Goal: Information Seeking & Learning: Learn about a topic

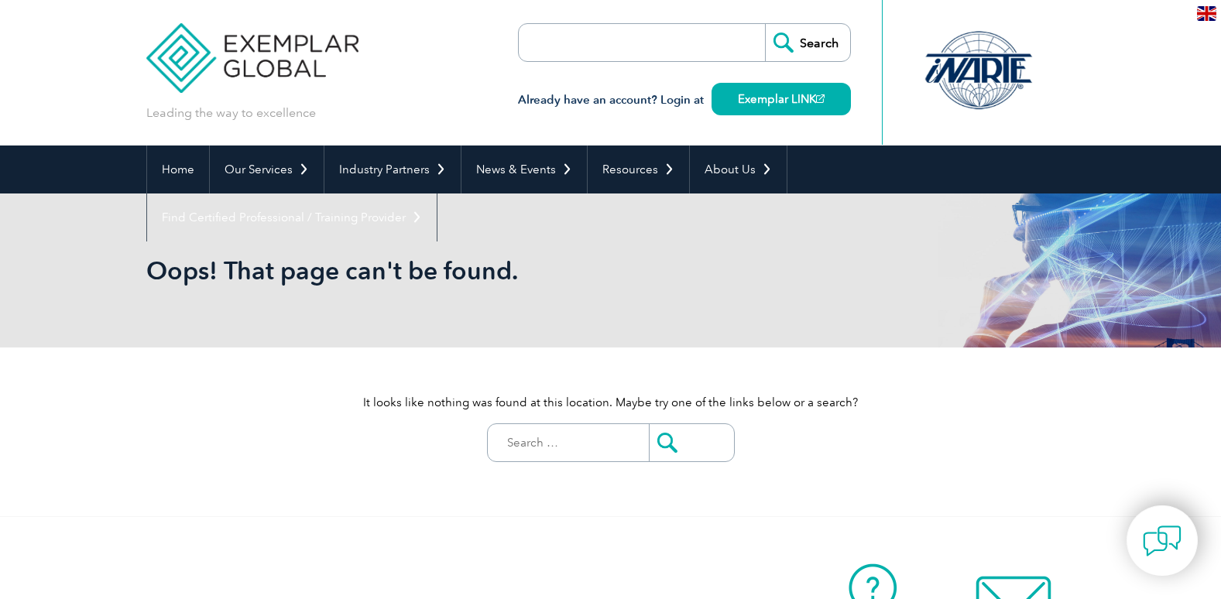
click at [272, 67] on img at bounding box center [252, 46] width 213 height 93
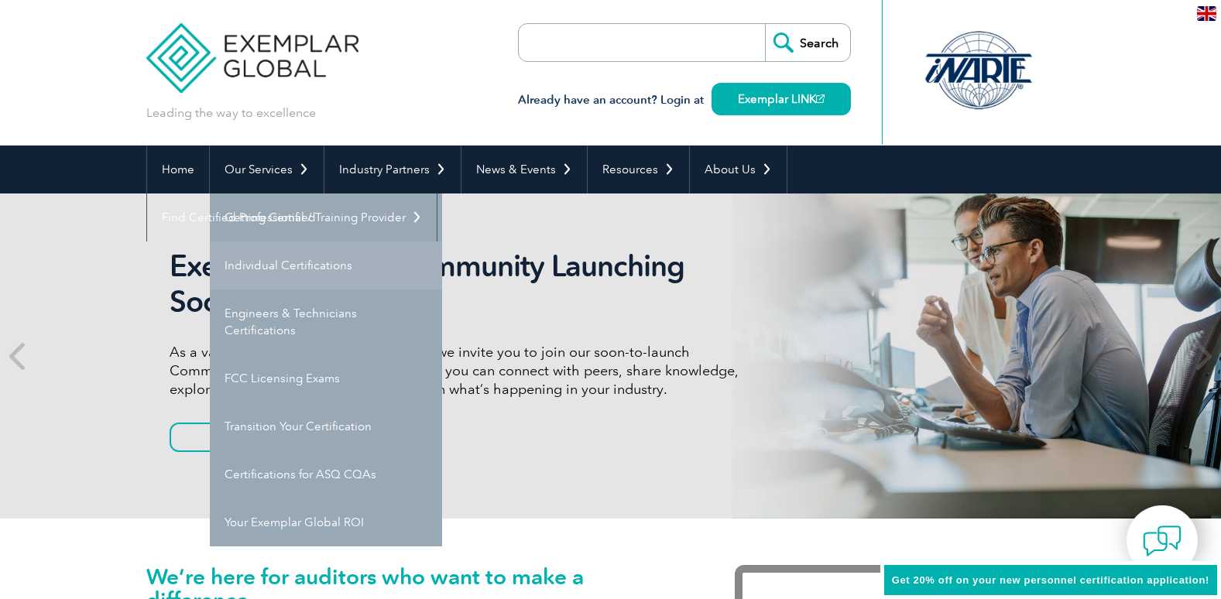
click at [335, 261] on link "Individual Certifications" at bounding box center [326, 266] width 232 height 48
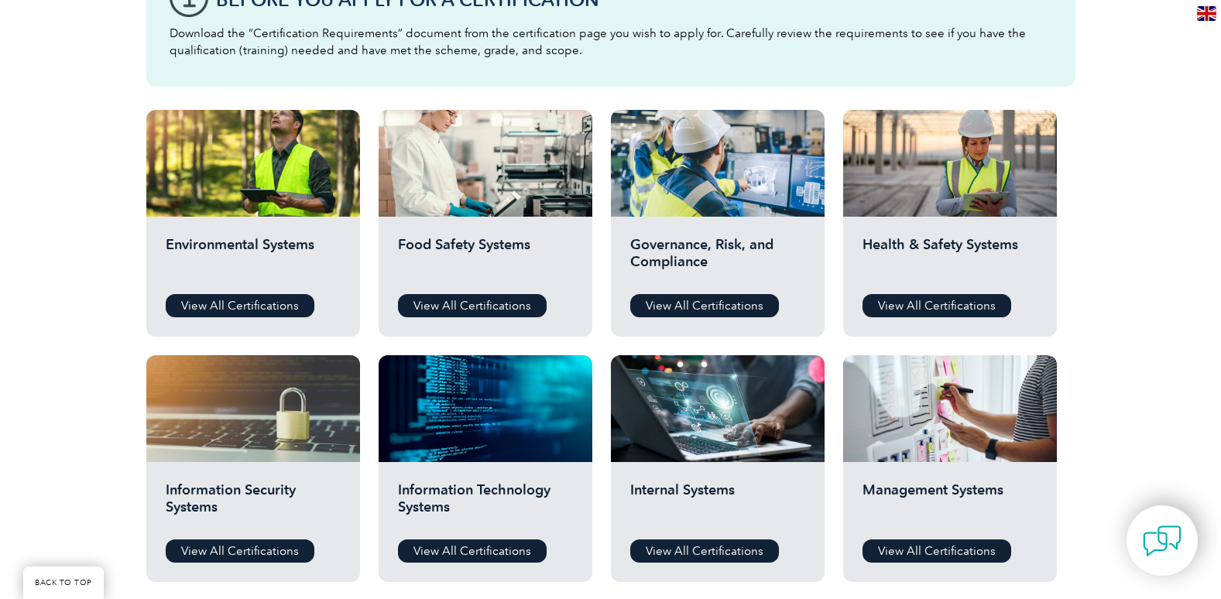
scroll to position [387, 0]
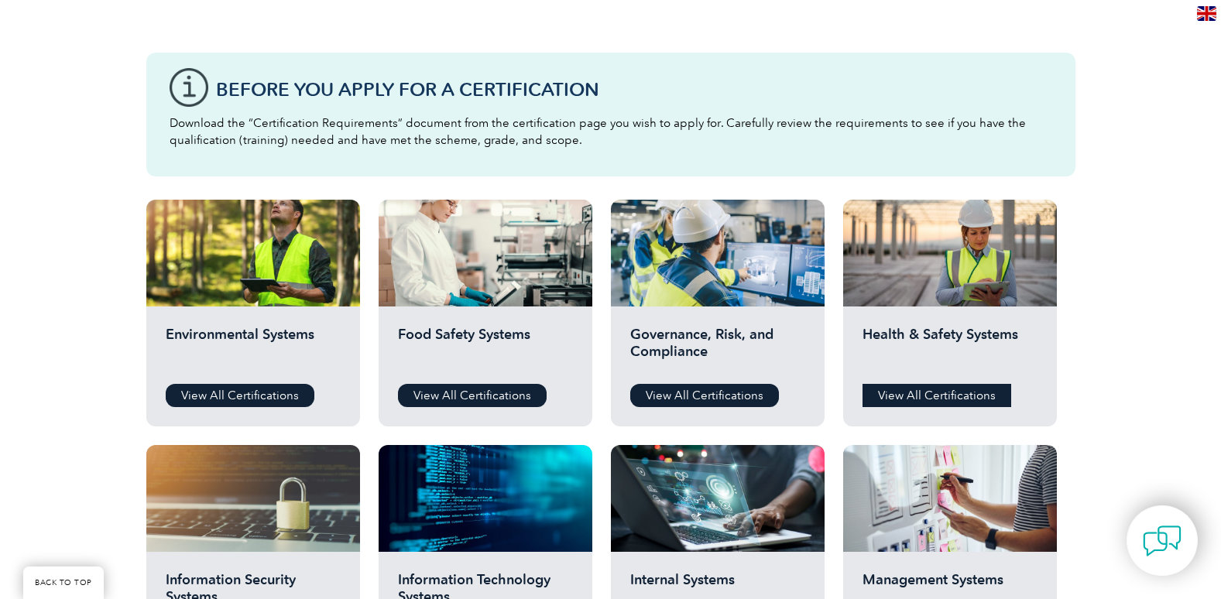
click at [986, 397] on link "View All Certifications" at bounding box center [937, 395] width 149 height 23
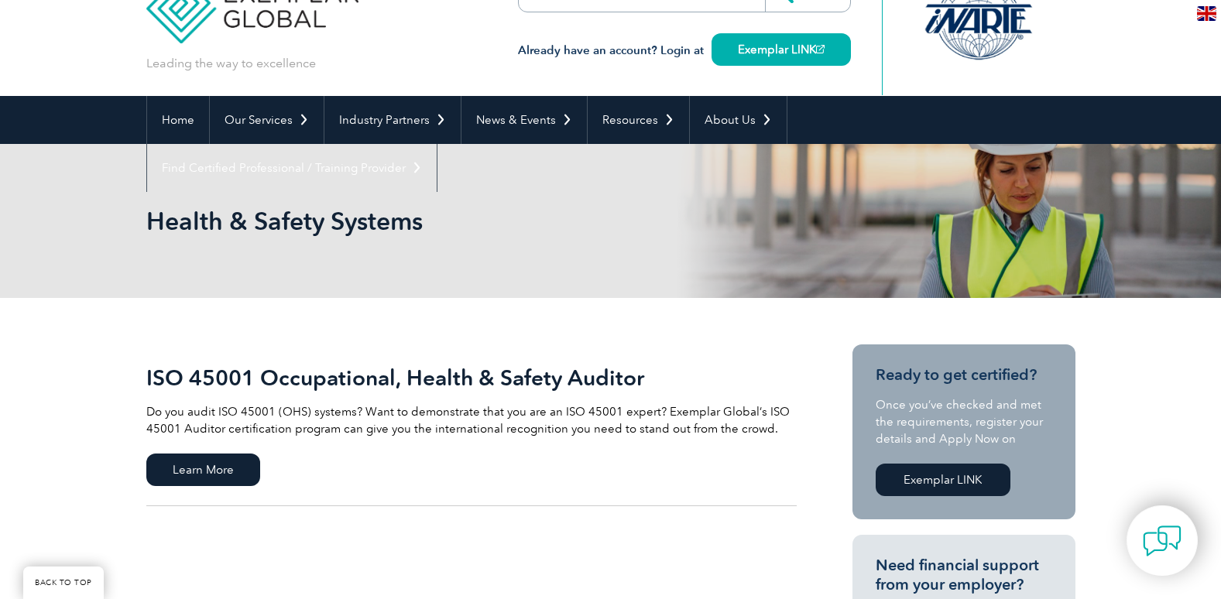
scroll to position [232, 0]
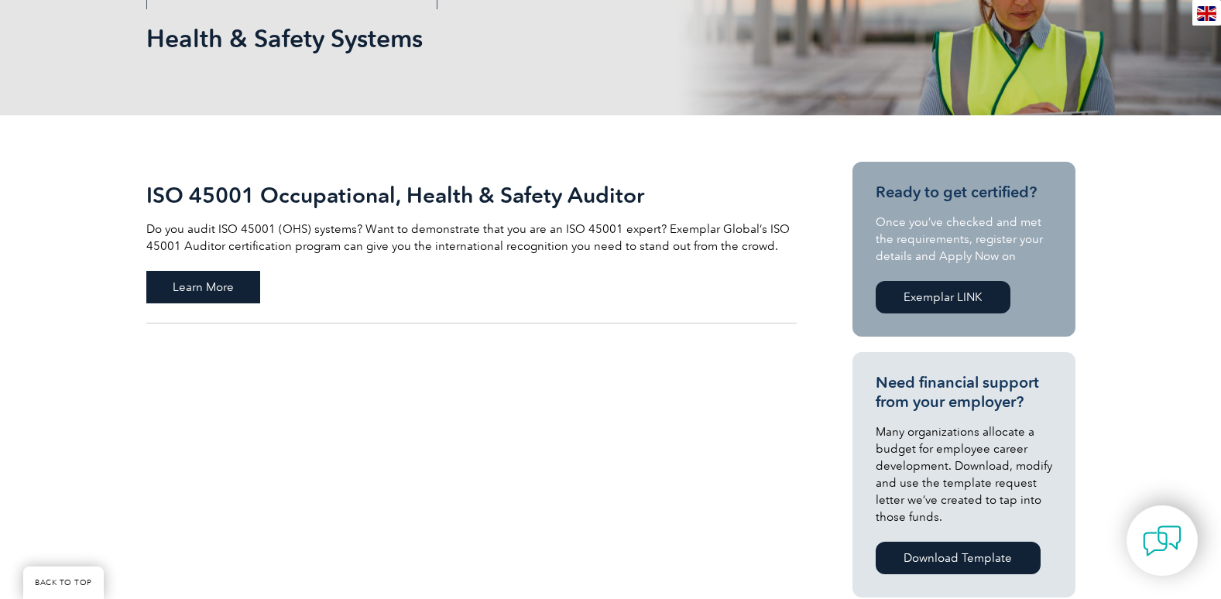
click at [242, 289] on span "Learn More" at bounding box center [203, 287] width 114 height 33
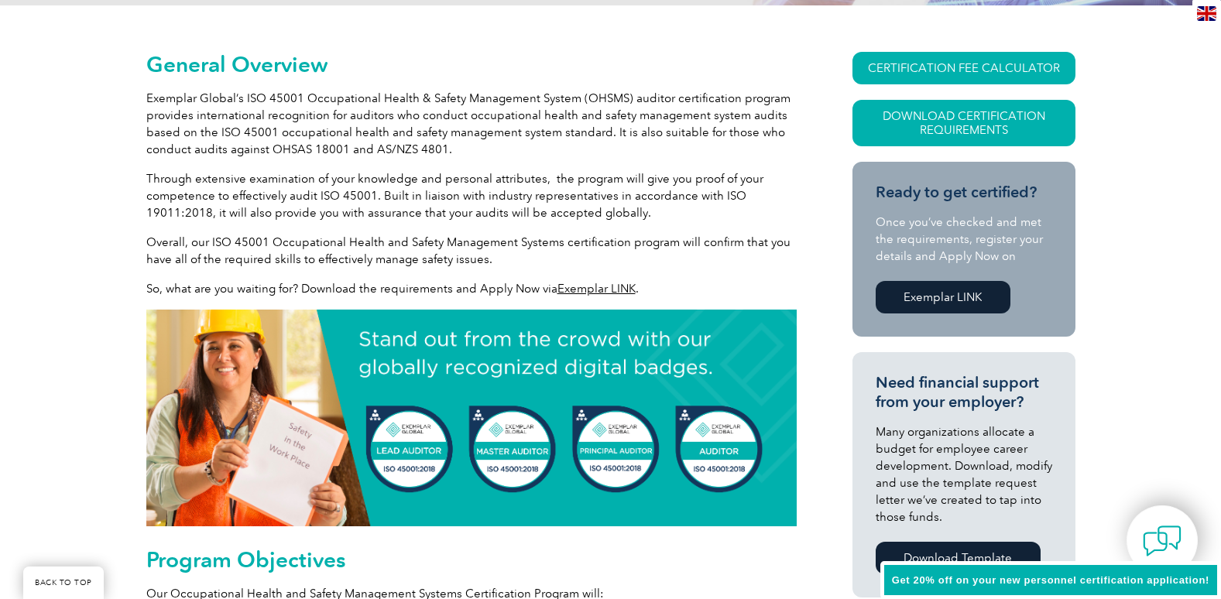
scroll to position [310, 0]
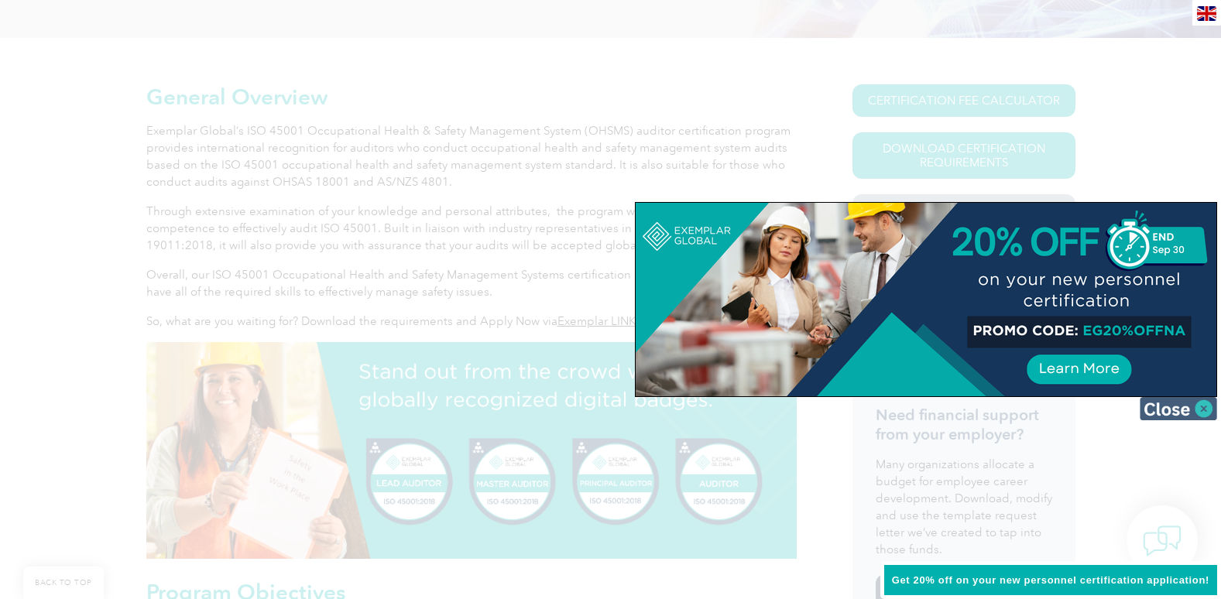
click at [1200, 407] on img at bounding box center [1178, 408] width 77 height 23
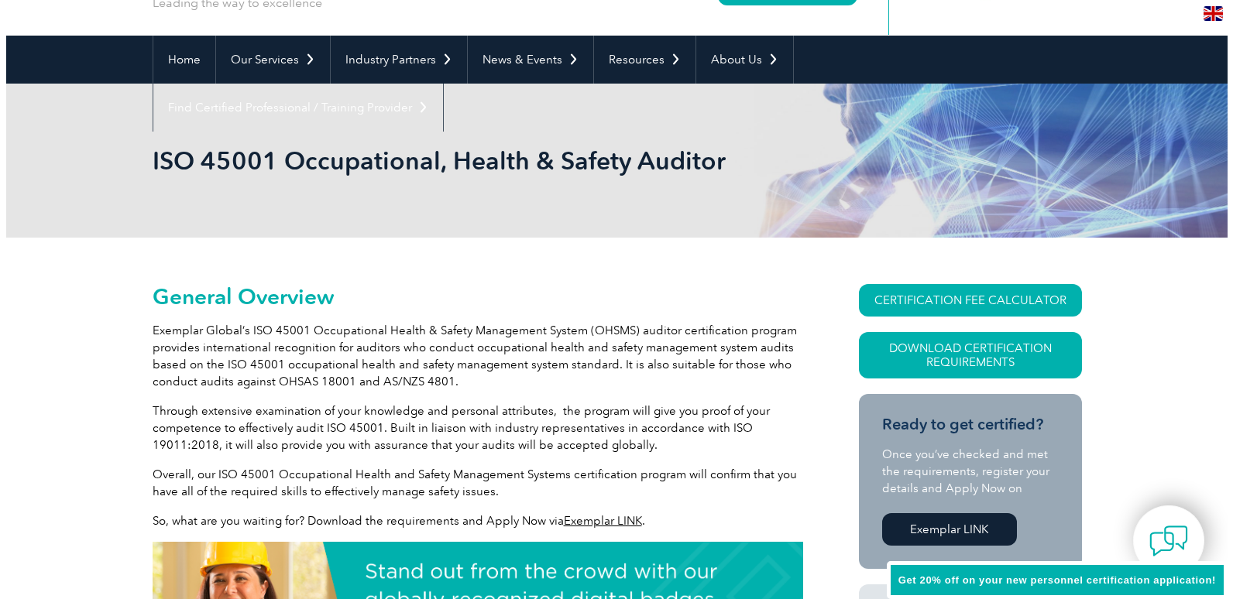
scroll to position [77, 0]
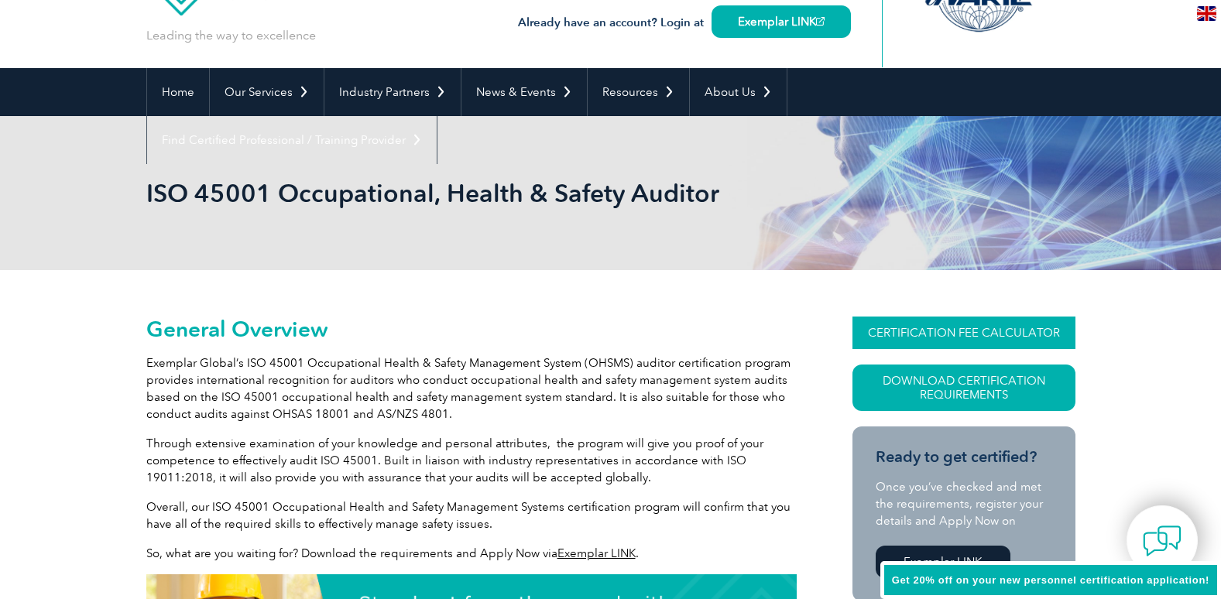
click at [998, 321] on link "CERTIFICATION FEE CALCULATOR" at bounding box center [964, 333] width 223 height 33
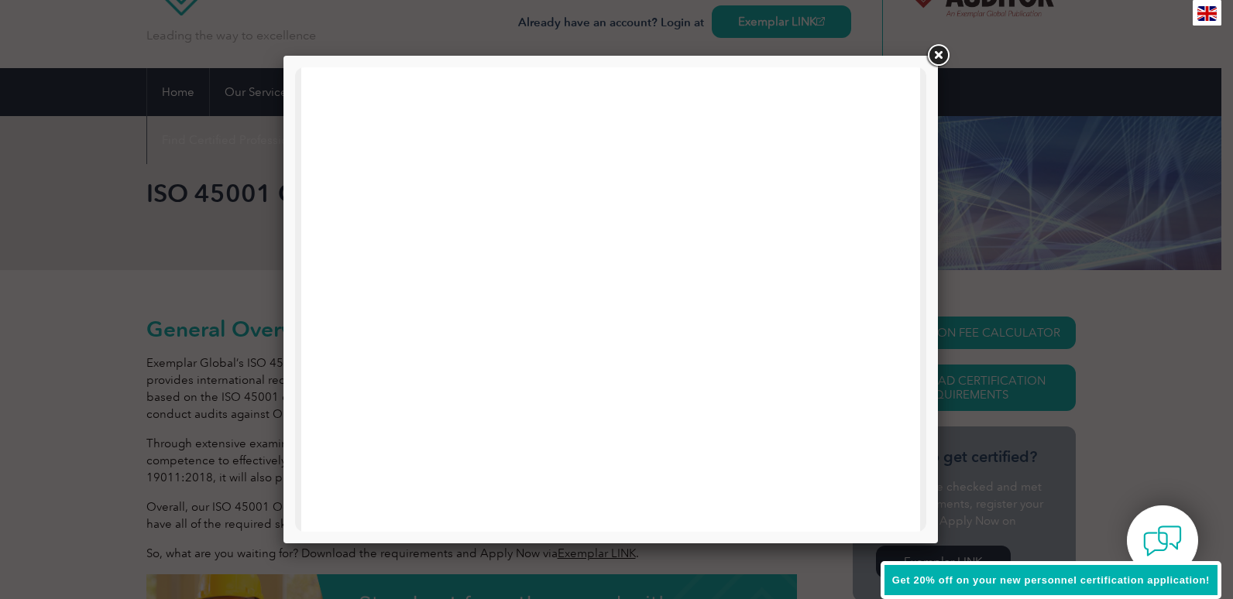
scroll to position [155, 0]
drag, startPoint x: 912, startPoint y: 213, endPoint x: 914, endPoint y: 243, distance: 30.3
click at [914, 243] on div at bounding box center [610, 514] width 631 height 1204
drag, startPoint x: 914, startPoint y: 243, endPoint x: 923, endPoint y: 292, distance: 49.7
click at [914, 300] on div at bounding box center [610, 514] width 631 height 1204
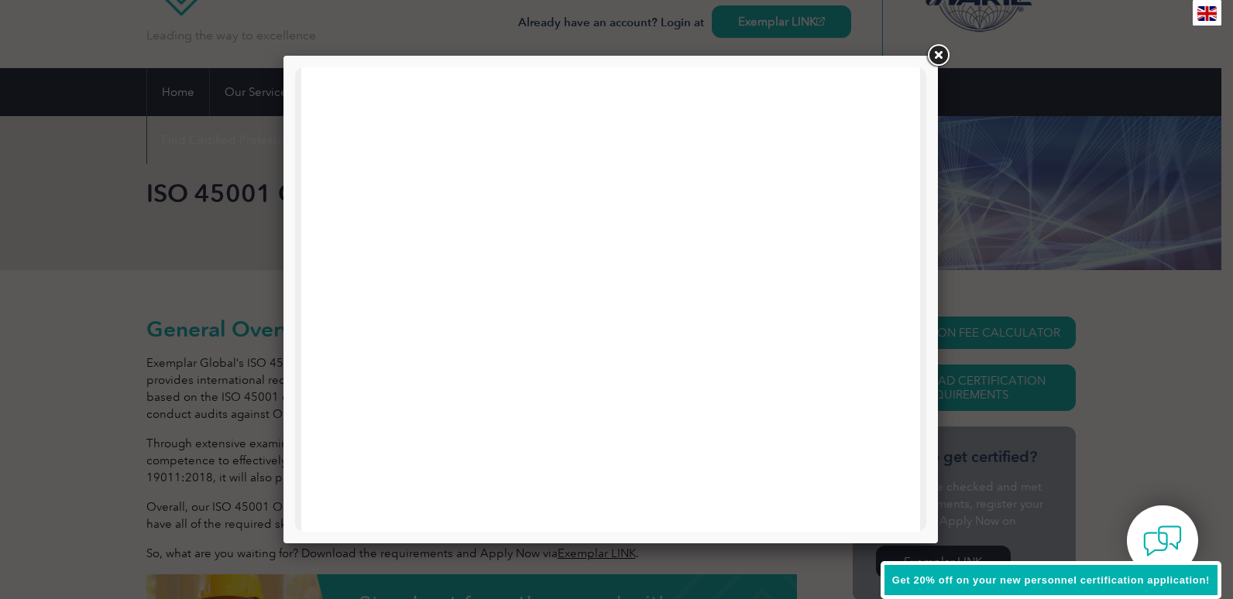
click at [929, 288] on div at bounding box center [610, 300] width 654 height 488
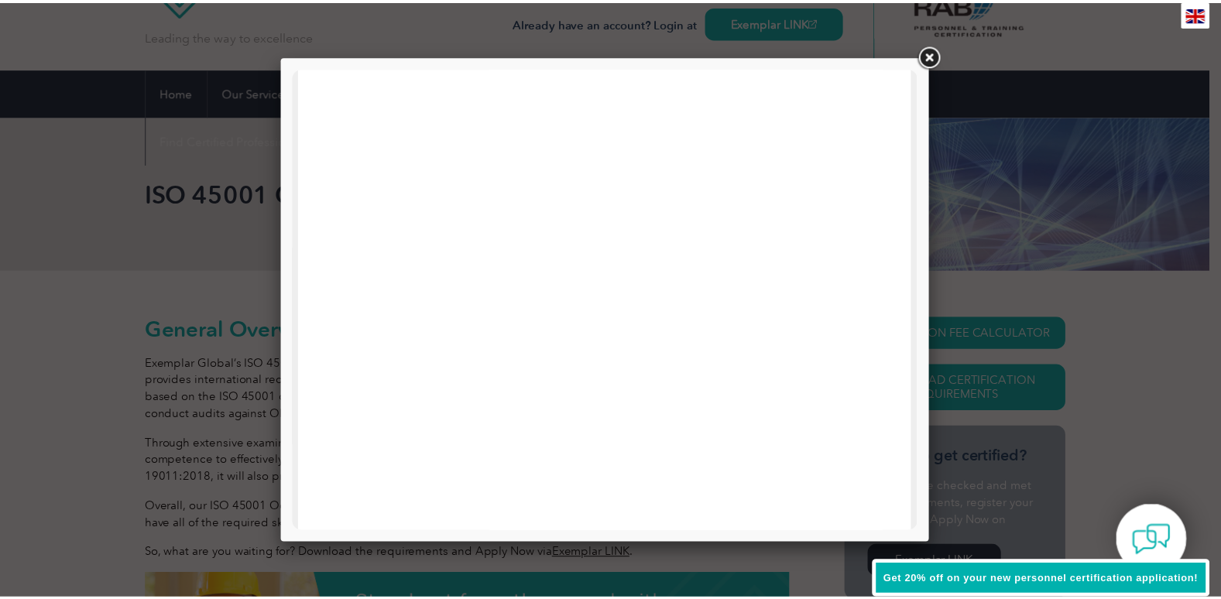
scroll to position [739, 0]
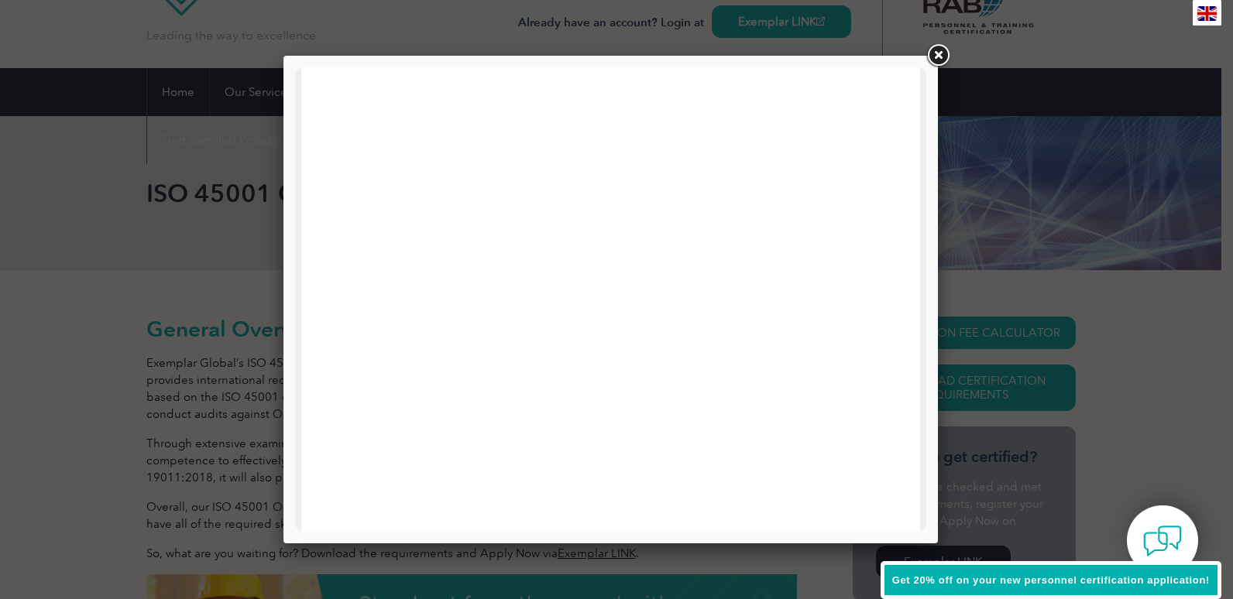
click at [943, 60] on link at bounding box center [938, 56] width 28 height 28
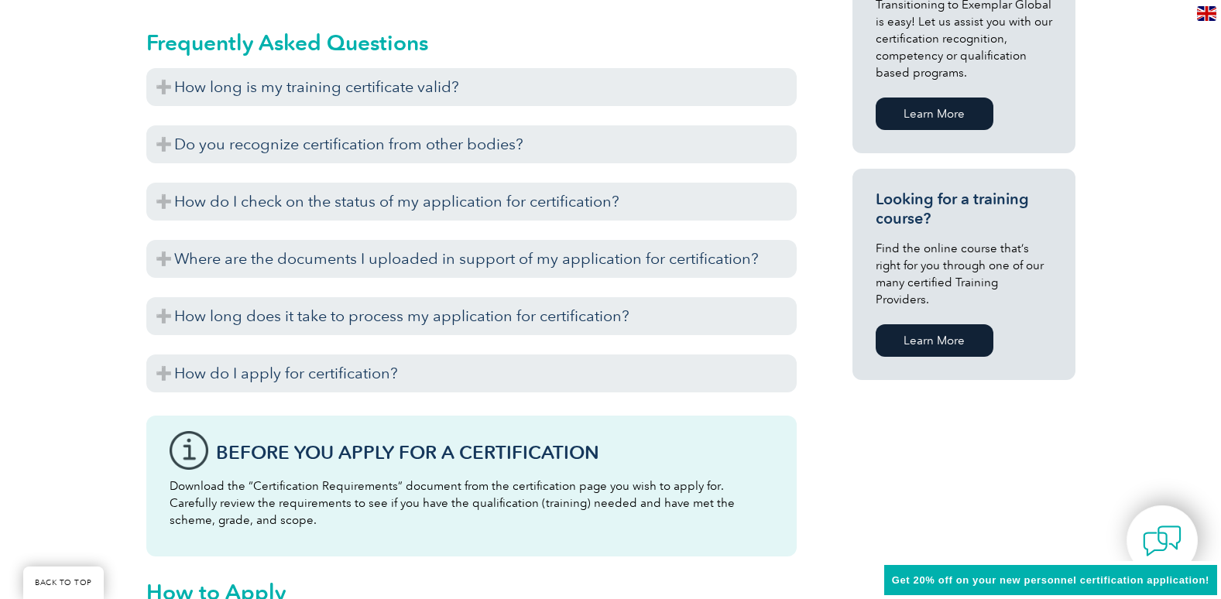
scroll to position [858, 0]
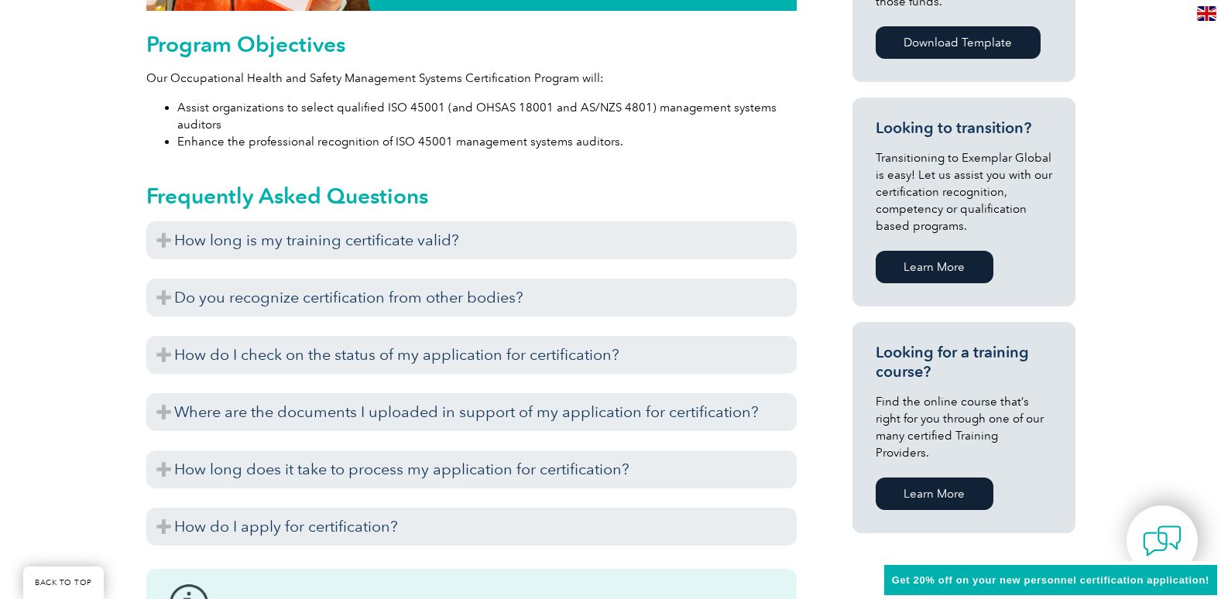
click at [1205, 18] on img at bounding box center [1206, 13] width 19 height 15
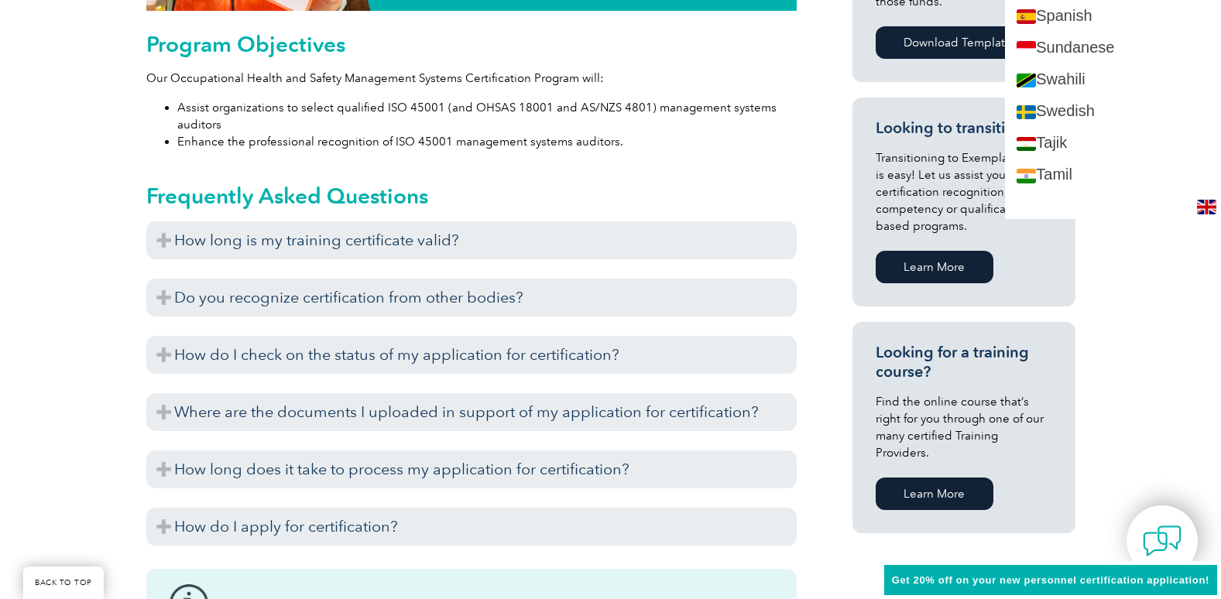
scroll to position [2556, 0]
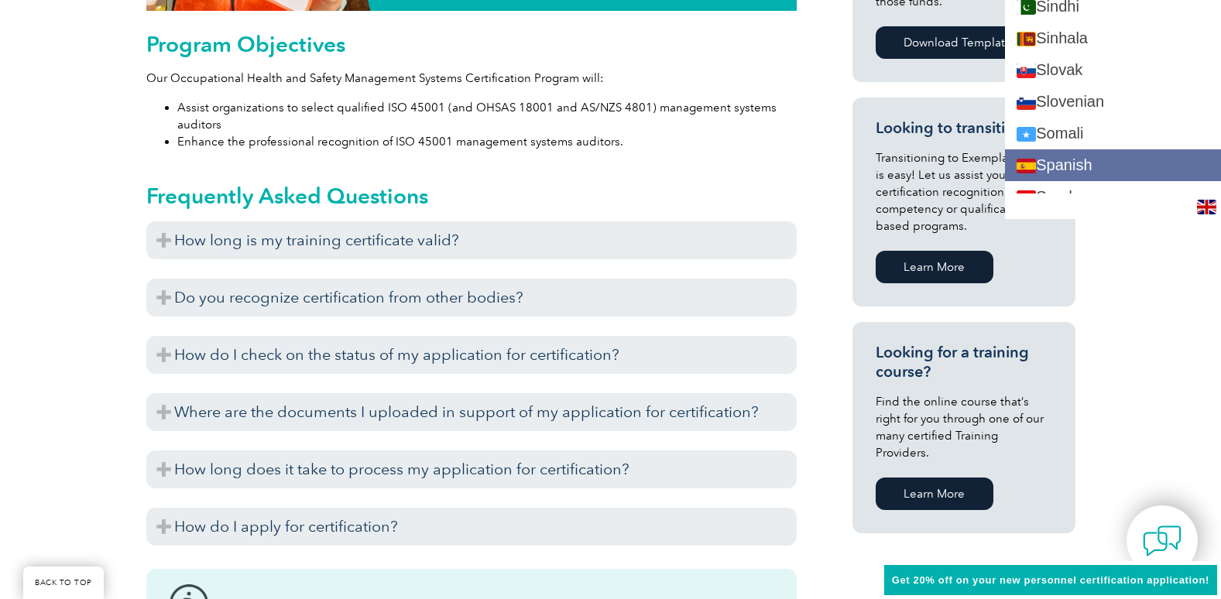
click at [1118, 163] on link "Spanish" at bounding box center [1113, 165] width 216 height 32
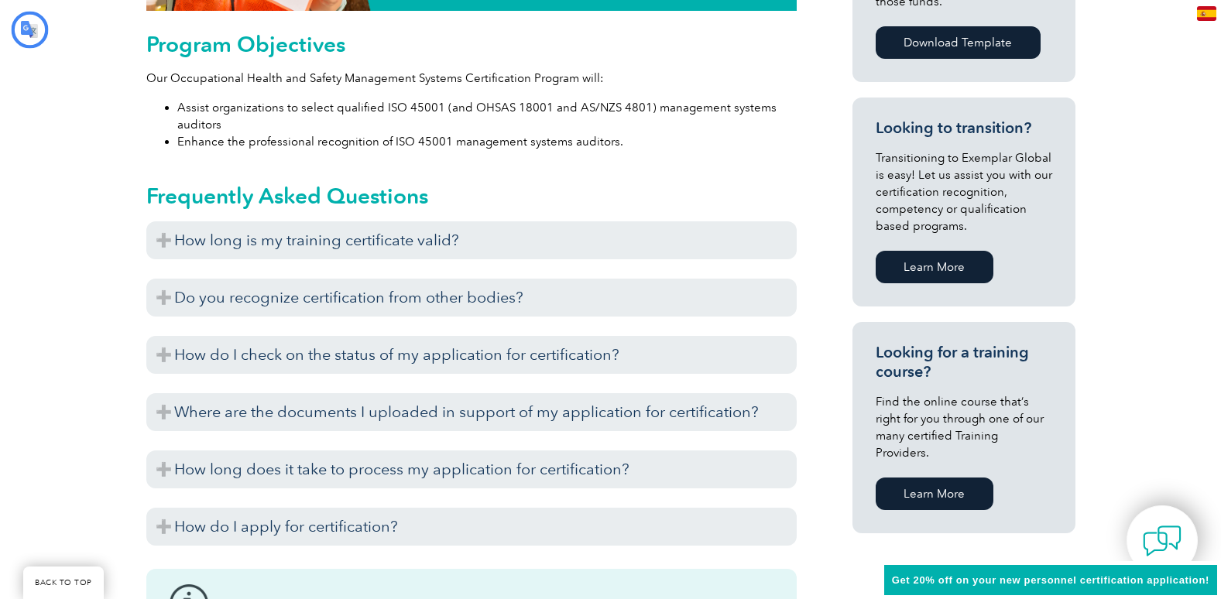
scroll to position [0, 0]
type input "Buscar"
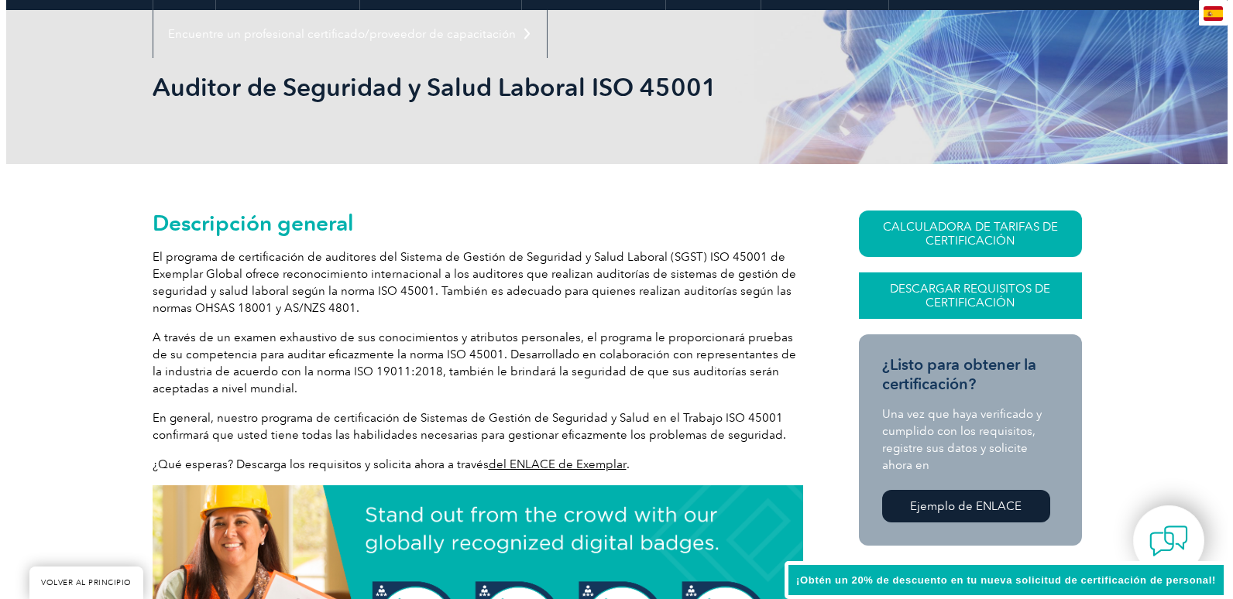
scroll to position [178, 0]
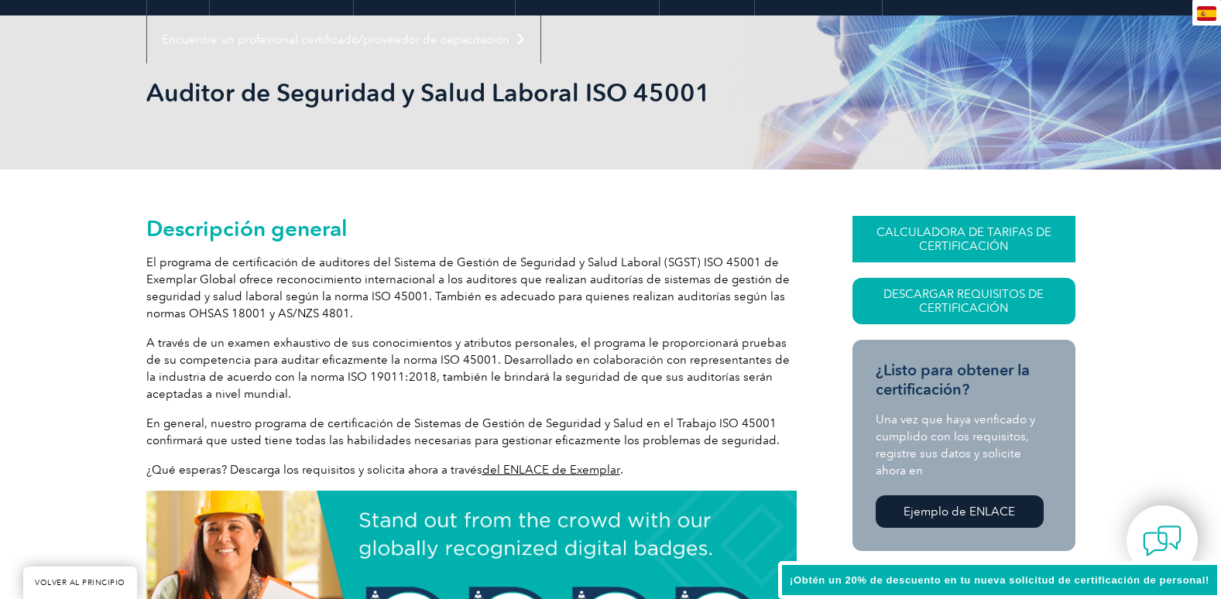
click at [977, 250] on font "CALCULADORA DE TARIFAS DE CERTIFICACIÓN" at bounding box center [964, 239] width 175 height 28
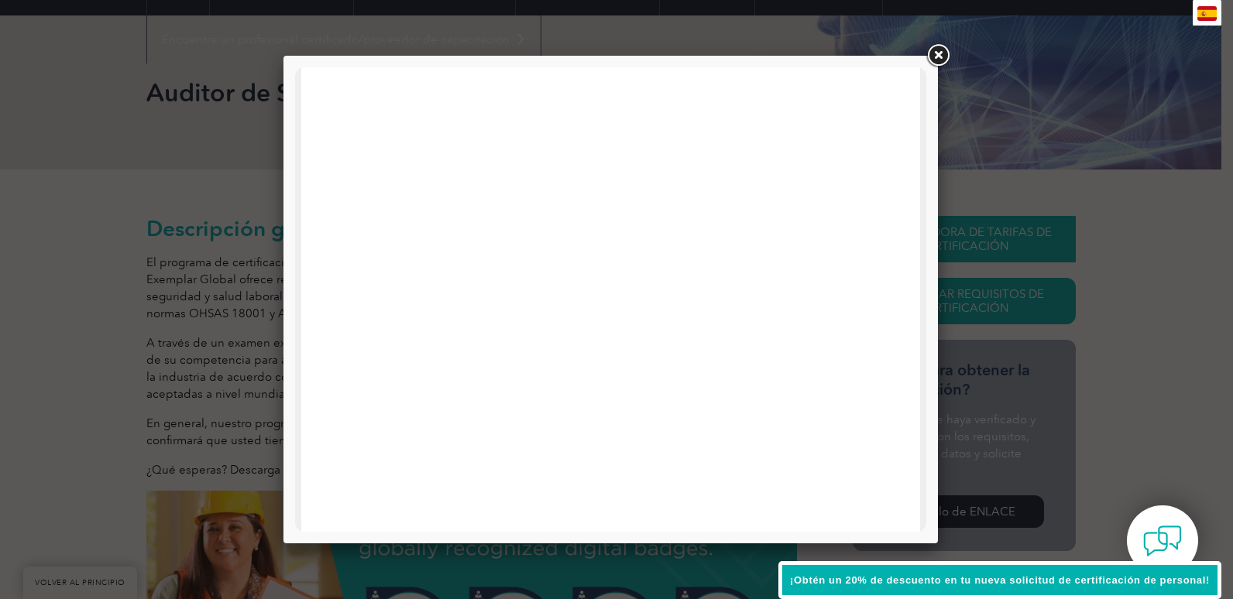
scroll to position [0, 0]
click at [981, 275] on div at bounding box center [616, 299] width 1233 height 599
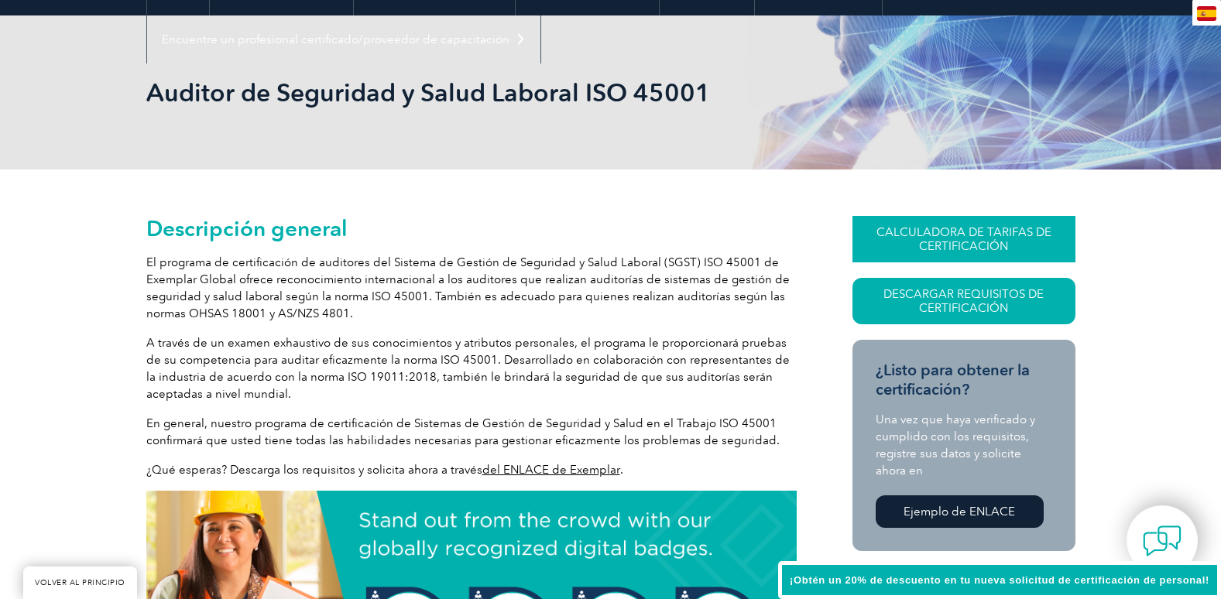
click at [989, 230] on font "CALCULADORA DE TARIFAS DE CERTIFICACIÓN" at bounding box center [964, 239] width 175 height 28
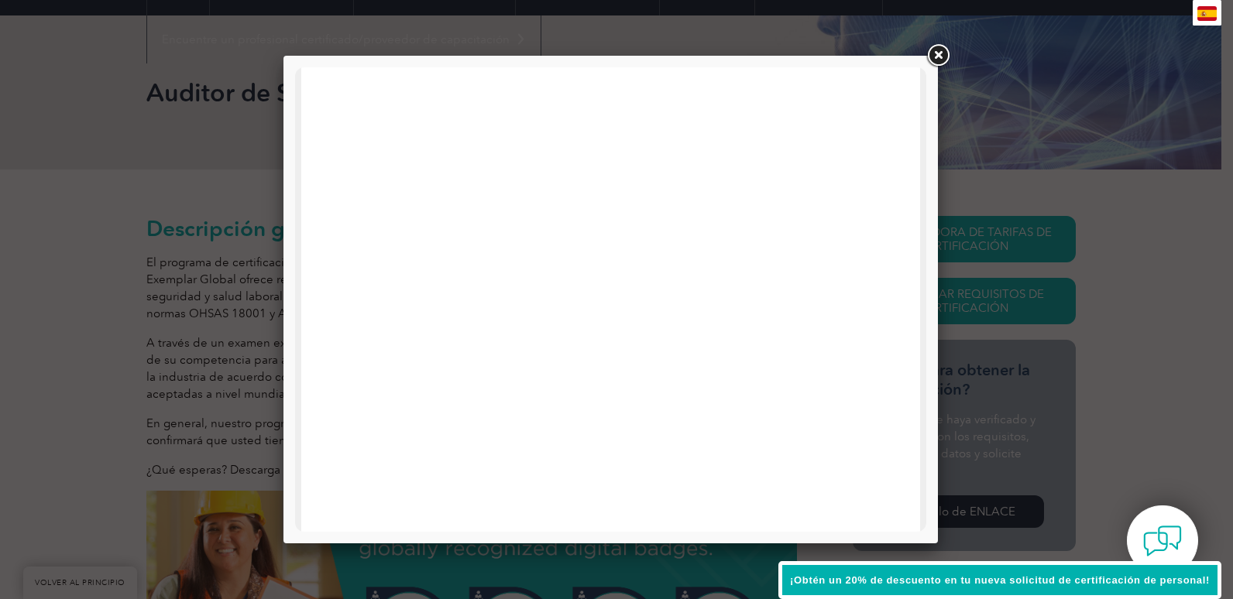
scroll to position [429, 0]
